Goal: Information Seeking & Learning: Check status

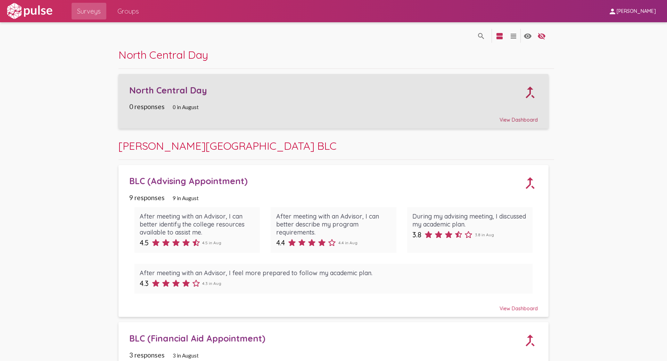
click at [169, 89] on div "North Central Day" at bounding box center [326, 90] width 394 height 11
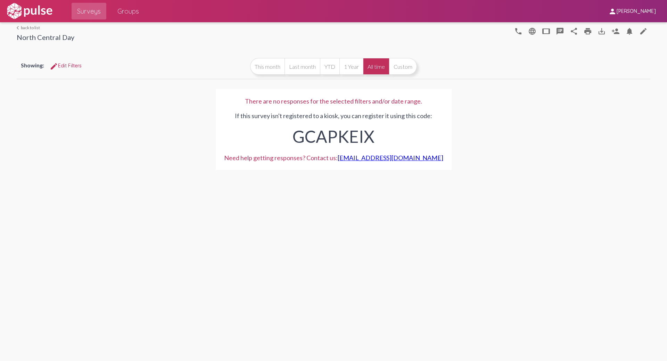
click at [340, 137] on div "GCAPKEIX" at bounding box center [333, 135] width 219 height 30
click at [323, 138] on div "GCAPKEIX" at bounding box center [333, 135] width 219 height 30
click at [104, 127] on div "There are no responses for the selected filters and/or date range. If this surv…" at bounding box center [334, 130] width 634 height 98
click at [28, 28] on link "arrow_back_ios back to list" at bounding box center [46, 27] width 58 height 5
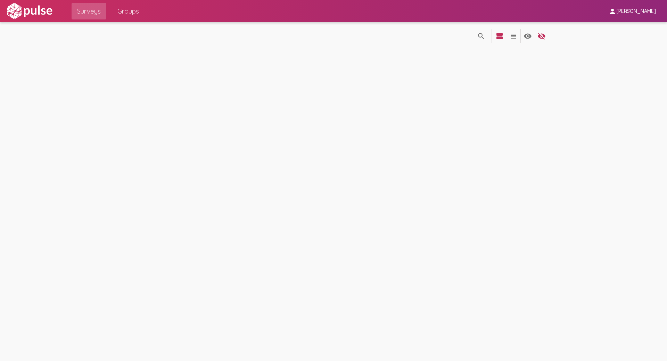
click at [28, 28] on pl-site-list-view "search_off search view_agenda view_headline visibility visibility_off settings" at bounding box center [333, 35] width 667 height 26
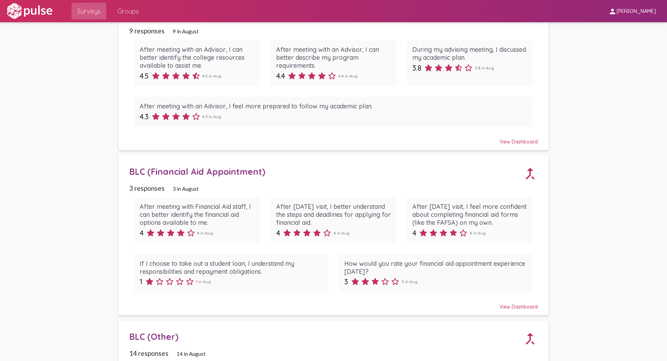
scroll to position [96, 0]
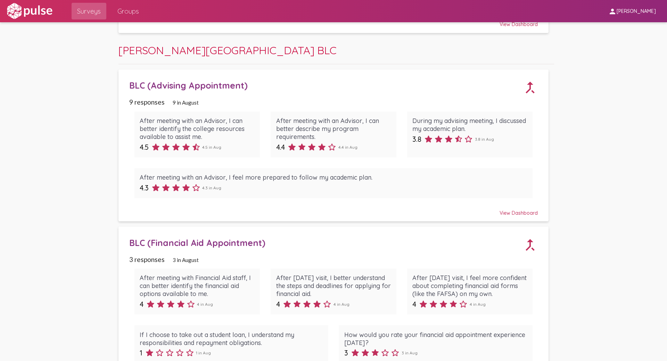
click at [621, 10] on span "[PERSON_NAME]" at bounding box center [636, 11] width 39 height 6
click at [79, 28] on div at bounding box center [333, 180] width 667 height 361
click at [123, 16] on span "Groups" at bounding box center [128, 11] width 22 height 13
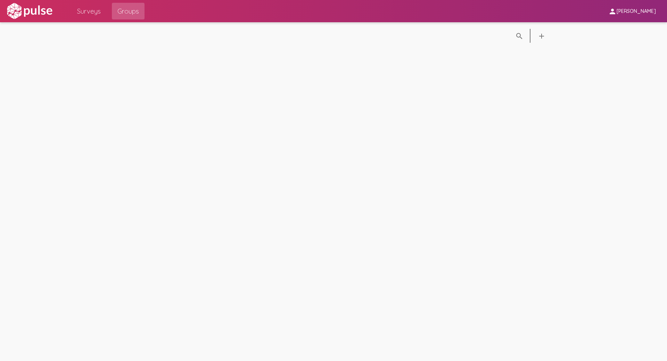
click at [87, 10] on span "Surveys" at bounding box center [89, 11] width 24 height 13
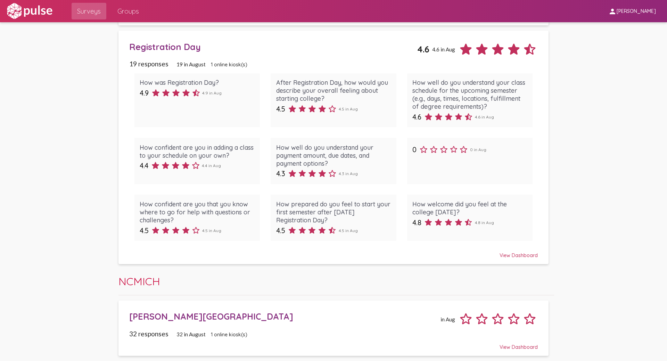
scroll to position [930, 0]
